Goal: Task Accomplishment & Management: Complete application form

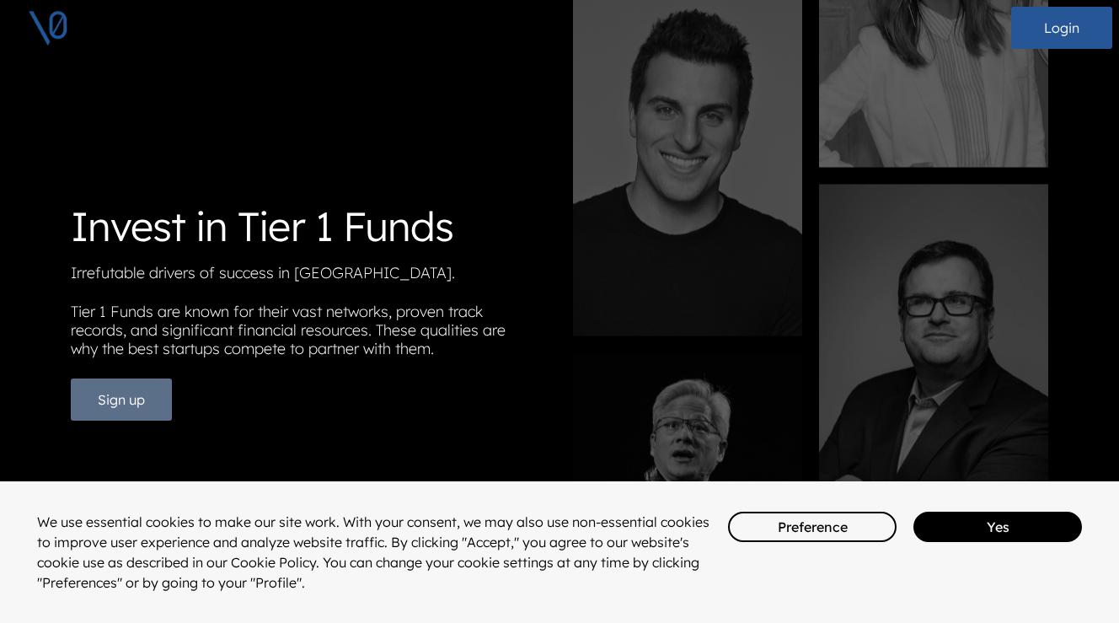
click at [133, 407] on button "Sign up" at bounding box center [121, 399] width 101 height 42
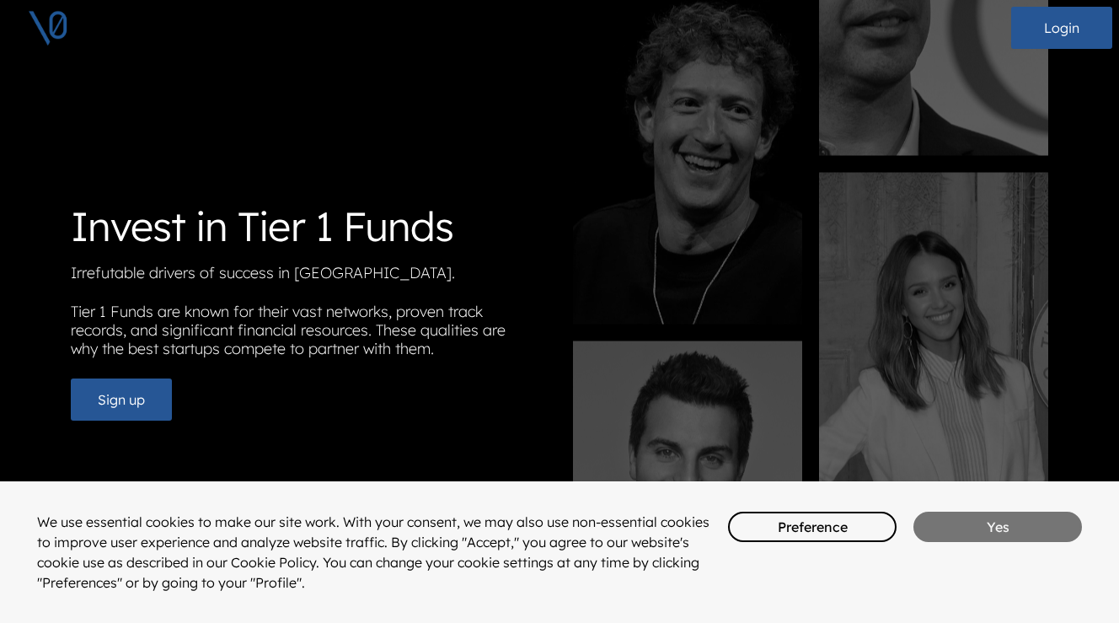
click at [989, 532] on button "Yes" at bounding box center [998, 527] width 169 height 30
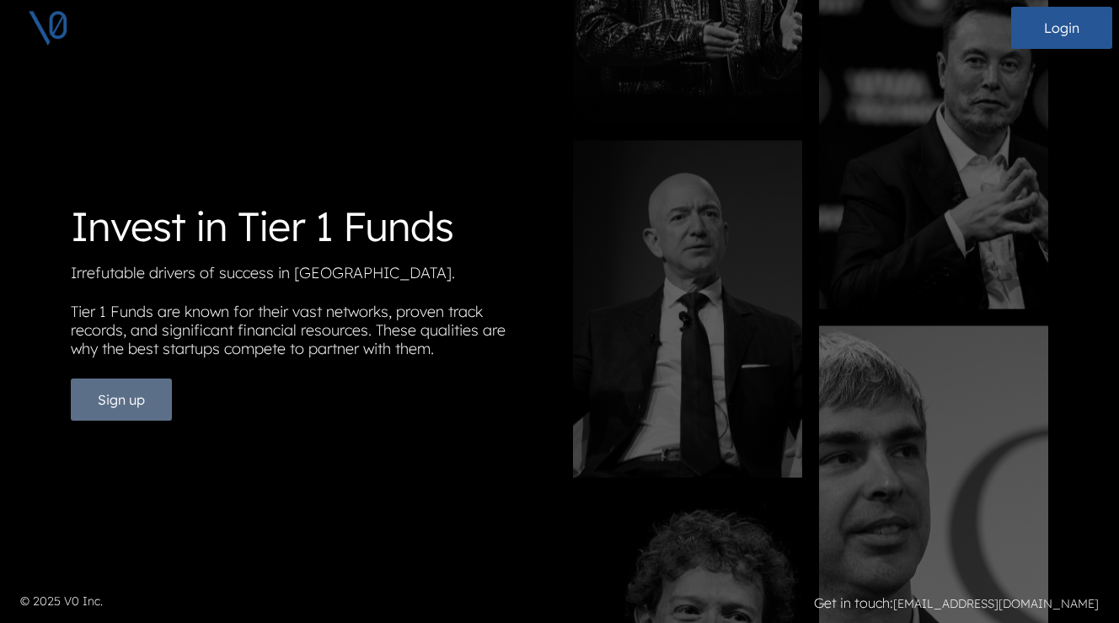
click at [147, 403] on button "Sign up" at bounding box center [121, 399] width 101 height 42
